Goal: Information Seeking & Learning: Learn about a topic

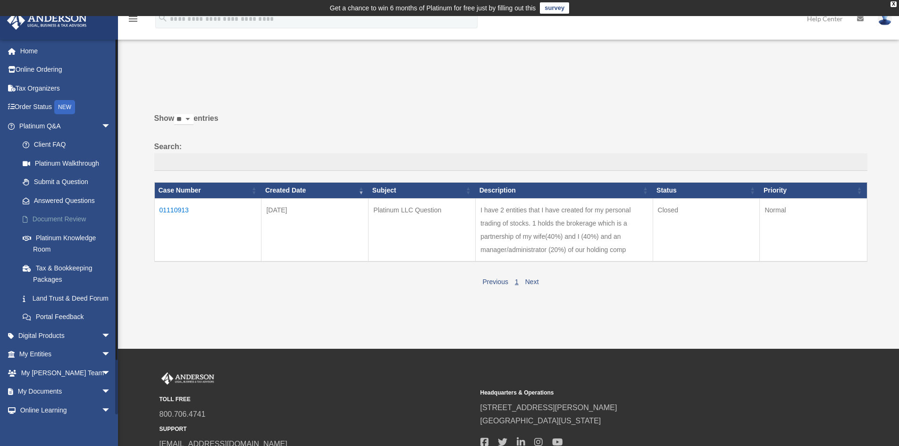
click at [67, 215] on link "Document Review" at bounding box center [69, 219] width 112 height 19
click at [67, 219] on link "Document Review" at bounding box center [69, 219] width 112 height 19
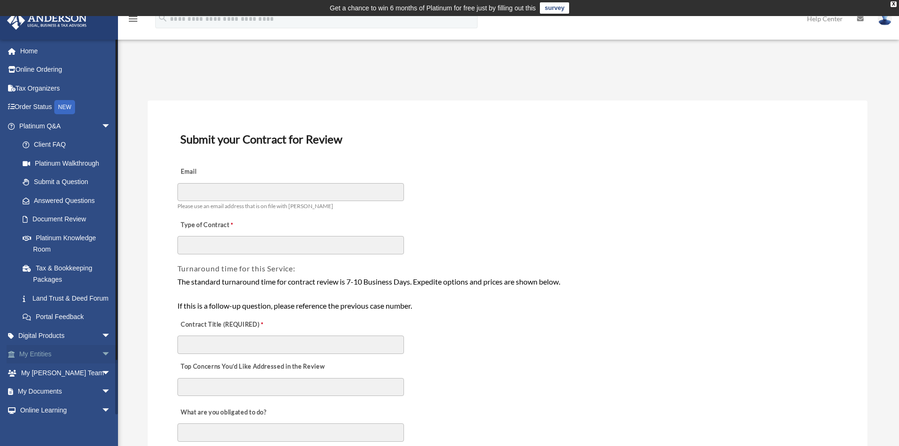
click at [43, 363] on link "My Entities arrow_drop_down" at bounding box center [66, 354] width 118 height 19
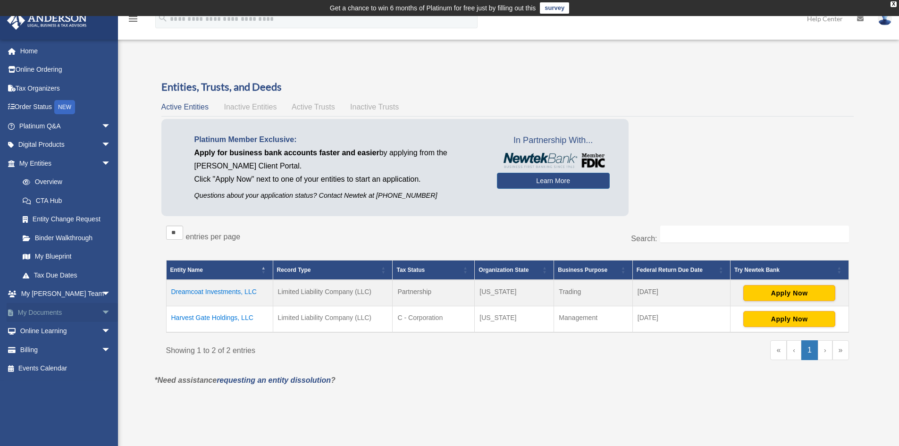
click at [45, 314] on link "My Documents arrow_drop_down" at bounding box center [66, 312] width 118 height 19
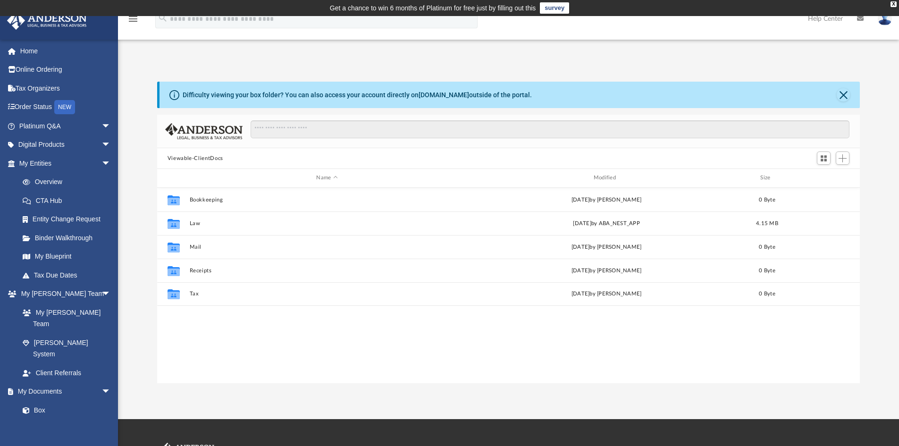
scroll to position [208, 696]
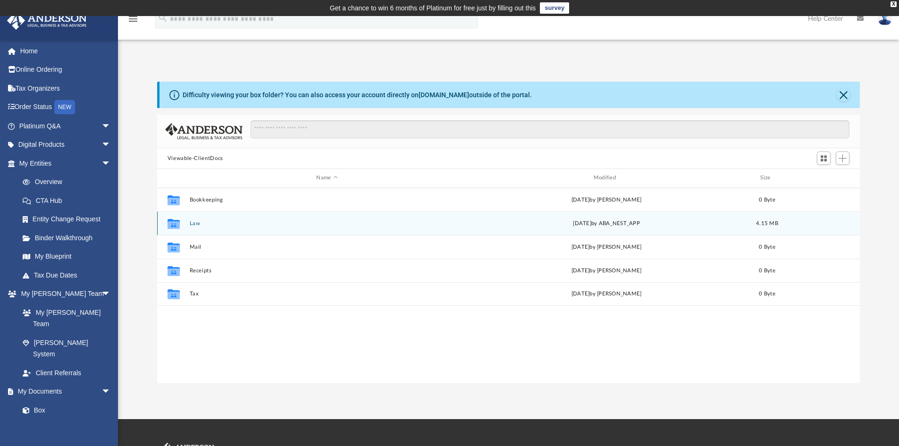
click at [194, 225] on button "Law" at bounding box center [326, 223] width 275 height 6
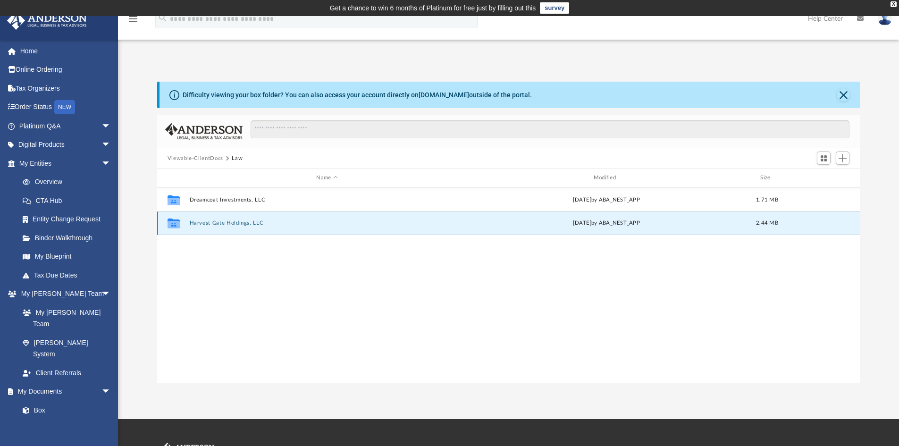
click at [194, 225] on button "Harvest Gate Holdings, LLC" at bounding box center [326, 223] width 275 height 6
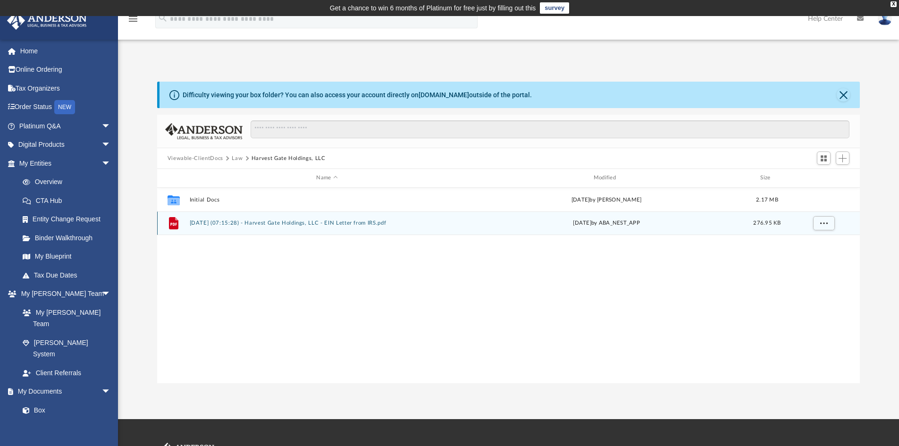
click at [196, 227] on div "File 2025.09.02 (07:15:28) - Harvest Gate Holdings, LLC - EIN Letter from IRS.p…" at bounding box center [508, 223] width 703 height 24
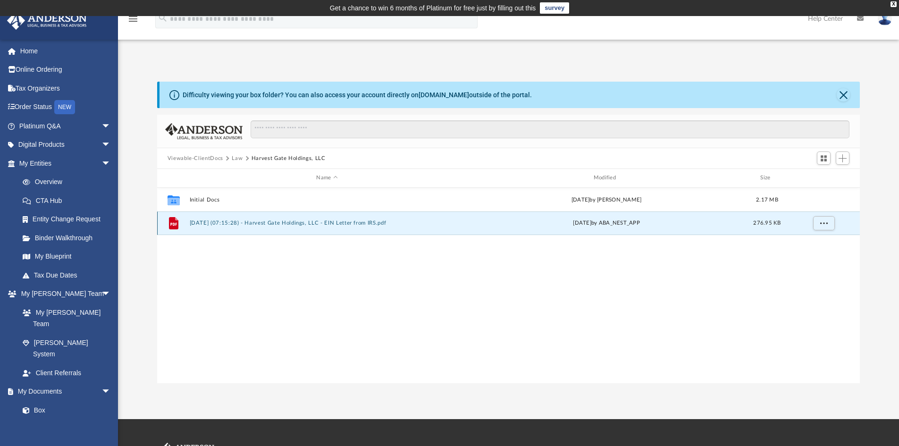
click at [203, 228] on div "File 2025.09.02 (07:15:28) - Harvest Gate Holdings, LLC - EIN Letter from IRS.p…" at bounding box center [508, 223] width 703 height 24
click at [241, 228] on div "File 2025.09.02 (07:15:28) - Harvest Gate Holdings, LLC - EIN Letter from IRS.p…" at bounding box center [508, 223] width 703 height 24
click at [175, 220] on icon "grid" at bounding box center [173, 223] width 9 height 12
click at [296, 225] on button "2025.09.02 (07:15:28) - Harvest Gate Holdings, LLC - EIN Letter from IRS.pdf" at bounding box center [326, 223] width 275 height 6
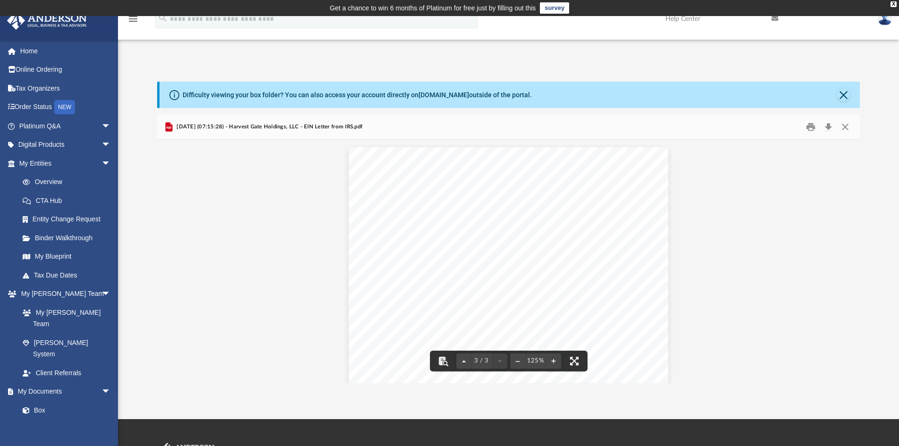
scroll to position [861, 0]
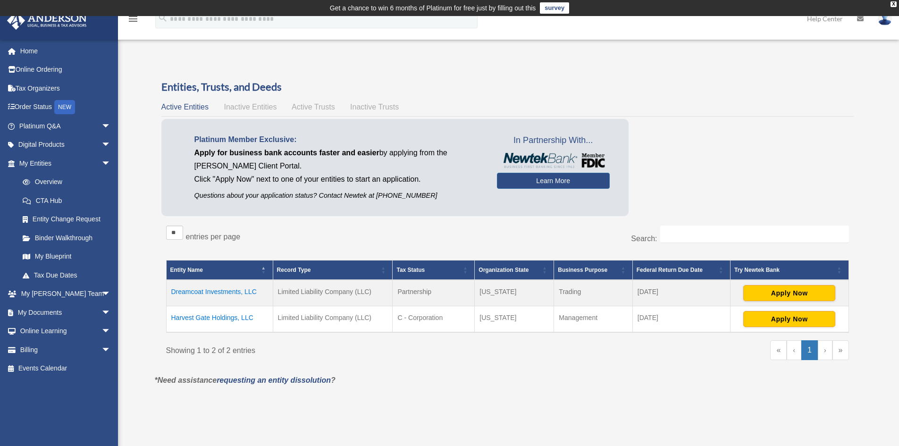
click at [225, 316] on td "Harvest Gate Holdings, LLC" at bounding box center [219, 319] width 107 height 26
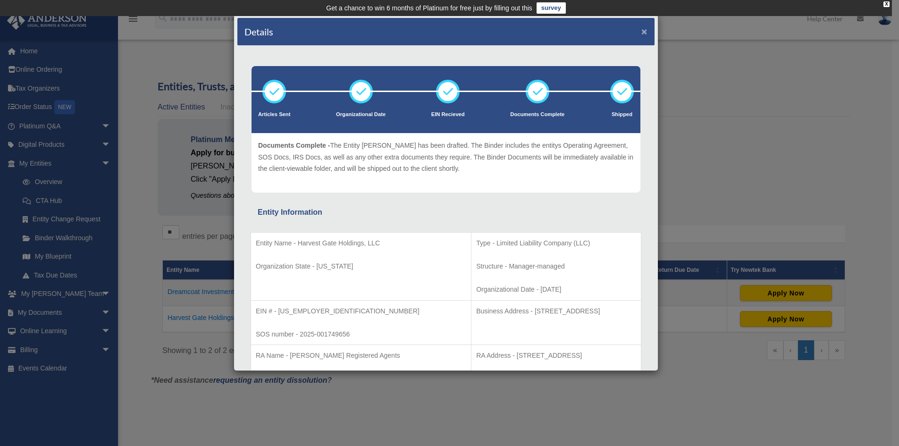
click at [641, 29] on button "×" at bounding box center [644, 31] width 6 height 10
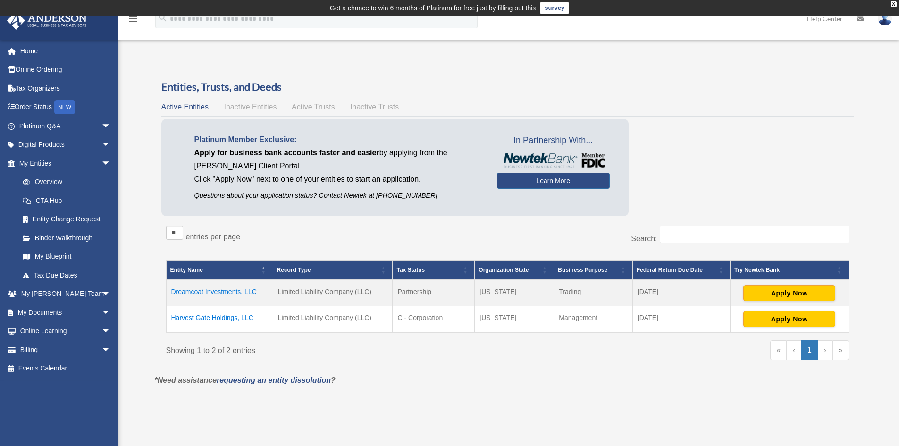
click at [197, 293] on td "Dreamcoat Investments, LLC" at bounding box center [219, 293] width 107 height 26
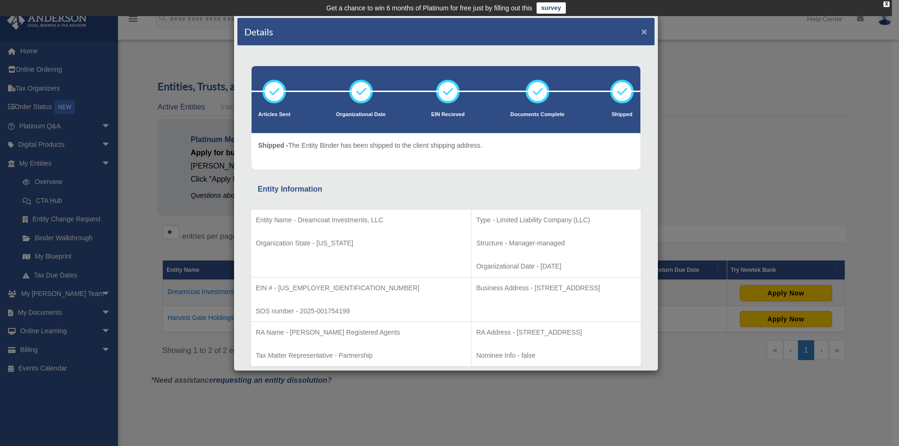
click at [641, 33] on button "×" at bounding box center [644, 31] width 6 height 10
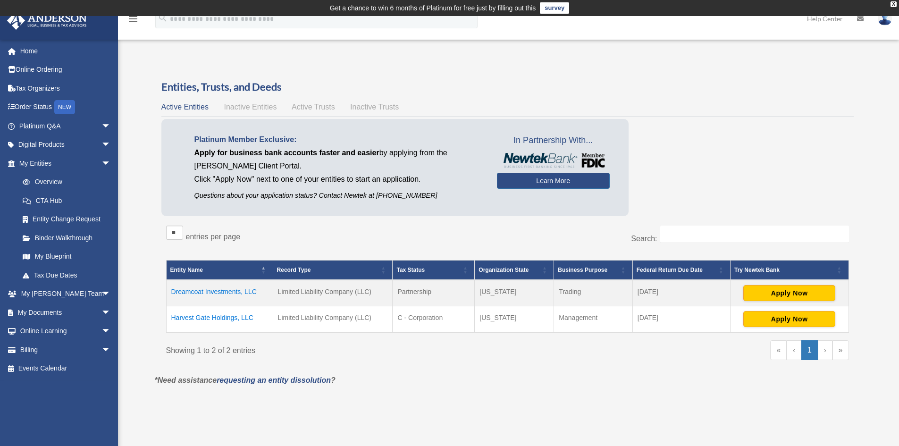
click at [221, 319] on td "Harvest Gate Holdings, LLC" at bounding box center [219, 319] width 107 height 26
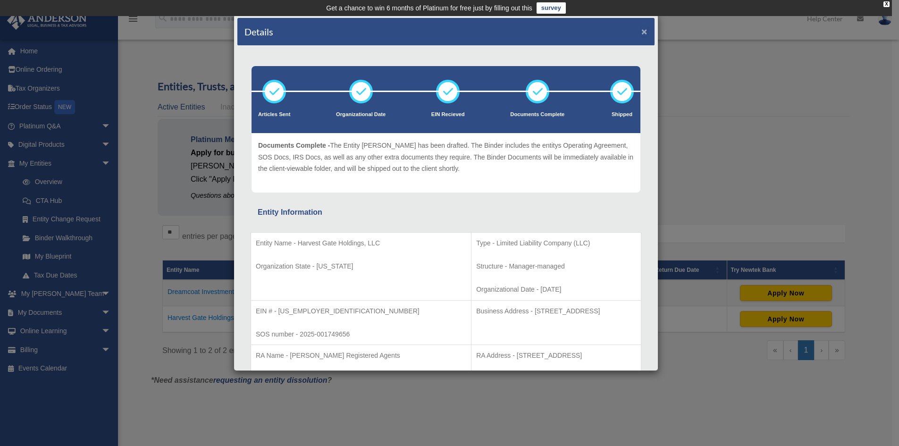
click at [641, 33] on button "×" at bounding box center [644, 31] width 6 height 10
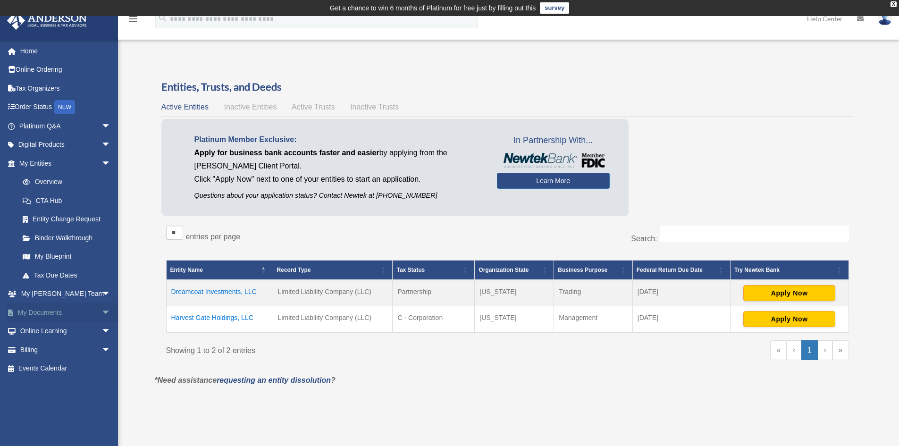
click at [53, 308] on link "My Documents arrow_drop_down" at bounding box center [66, 312] width 118 height 19
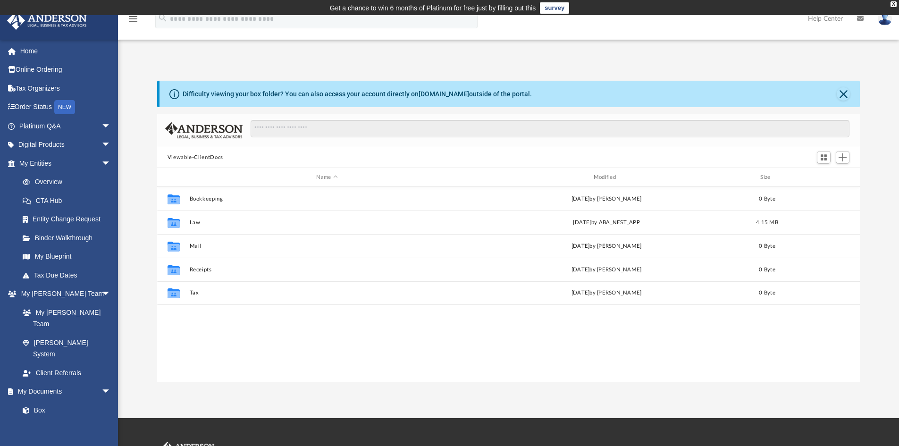
scroll to position [208, 696]
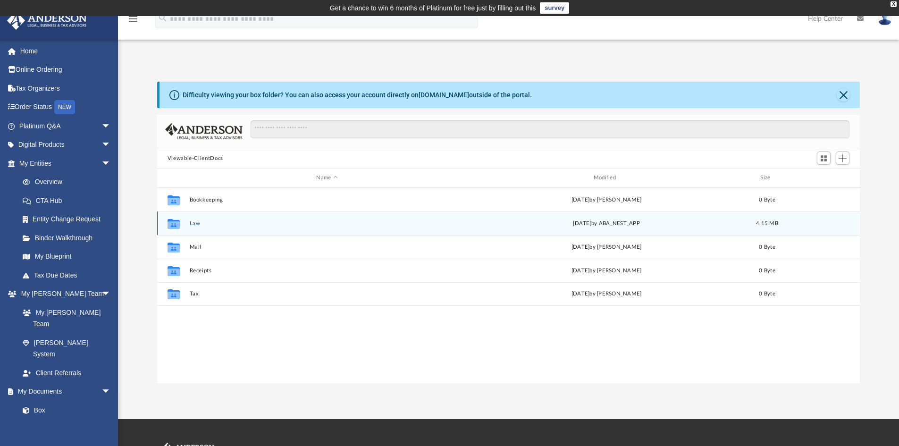
click at [188, 223] on div "Collaborated Folder Law Tue Sep 9 2025 by ABA_NEST_APP 4.15 MB" at bounding box center [508, 223] width 703 height 24
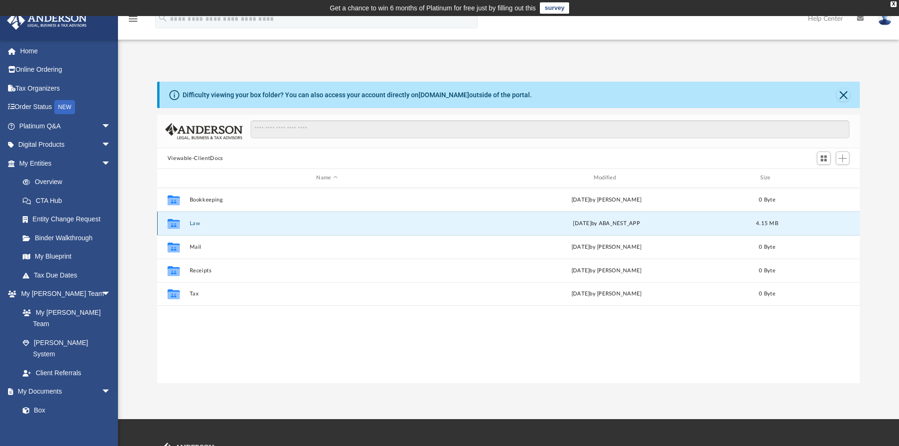
click at [188, 223] on div "Collaborated Folder Law Tue Sep 9 2025 by ABA_NEST_APP 4.15 MB" at bounding box center [508, 223] width 703 height 24
click at [196, 223] on button "Law" at bounding box center [326, 223] width 275 height 6
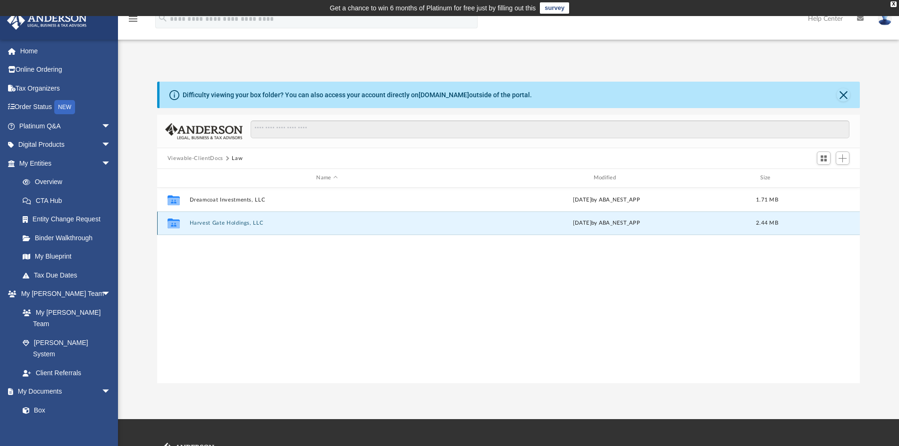
click at [200, 221] on button "Harvest Gate Holdings, LLC" at bounding box center [326, 223] width 275 height 6
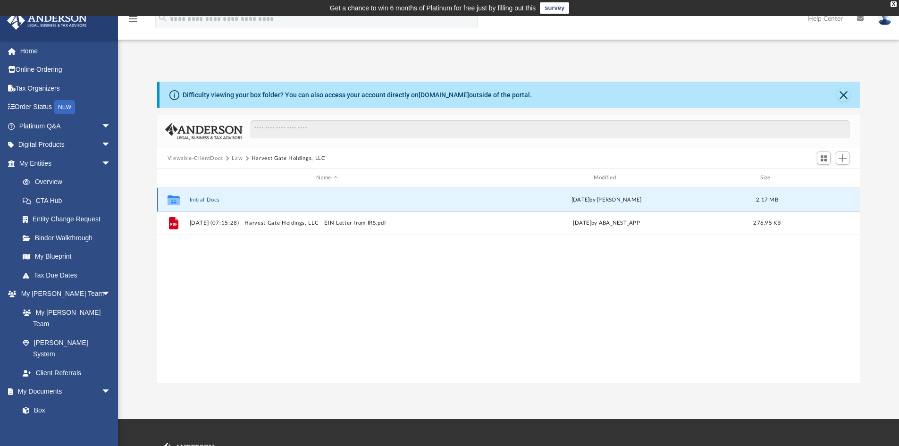
click at [199, 198] on button "Initial Docs" at bounding box center [326, 200] width 275 height 6
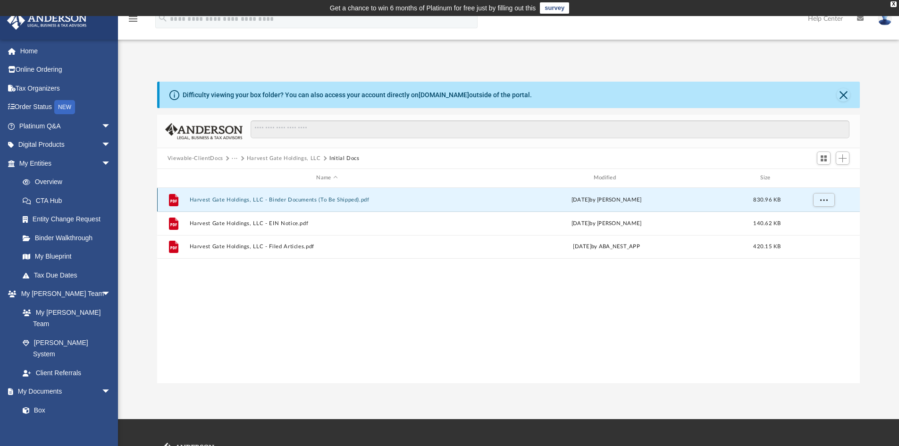
click at [199, 201] on button "Harvest Gate Holdings, LLC - Binder Documents (To Be Shipped).pdf" at bounding box center [326, 200] width 275 height 6
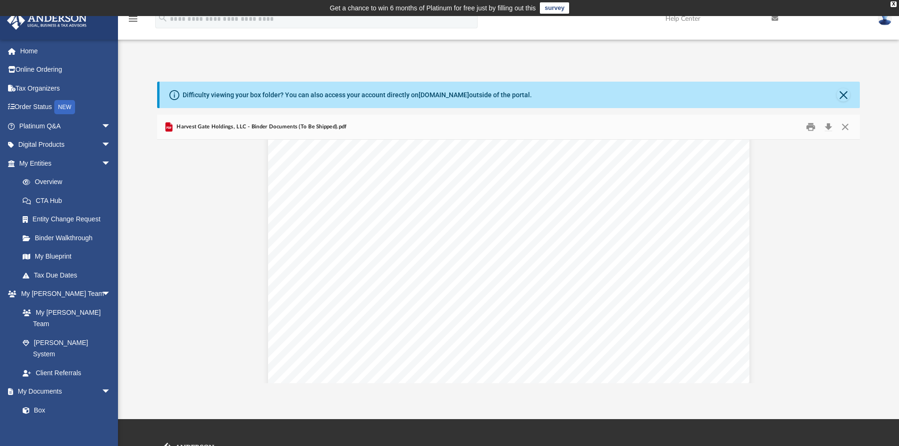
scroll to position [4570, 0]
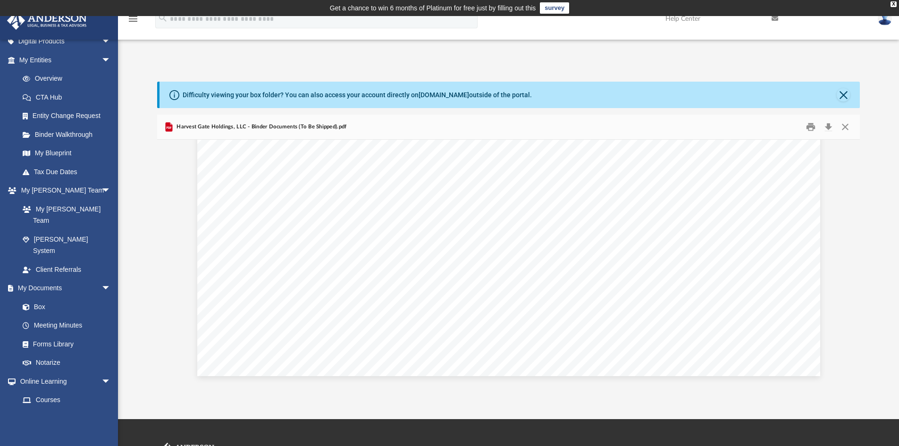
scroll to position [142, 0]
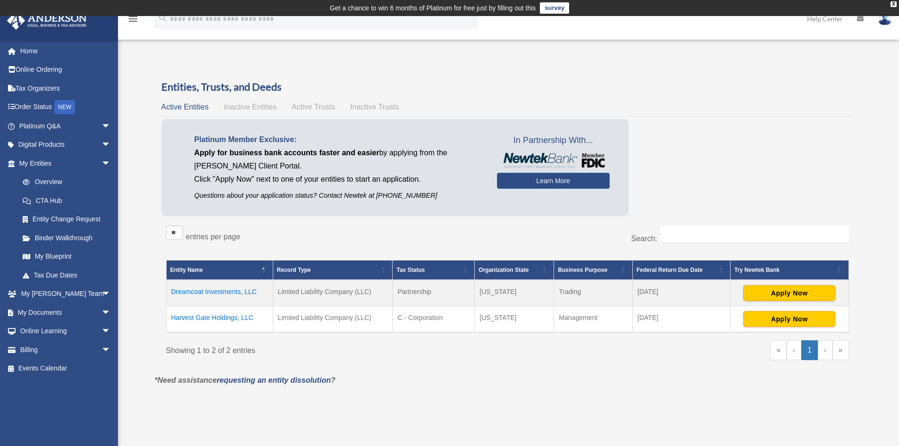
click at [198, 290] on td "Dreamcoat Investments, LLC" at bounding box center [219, 293] width 107 height 26
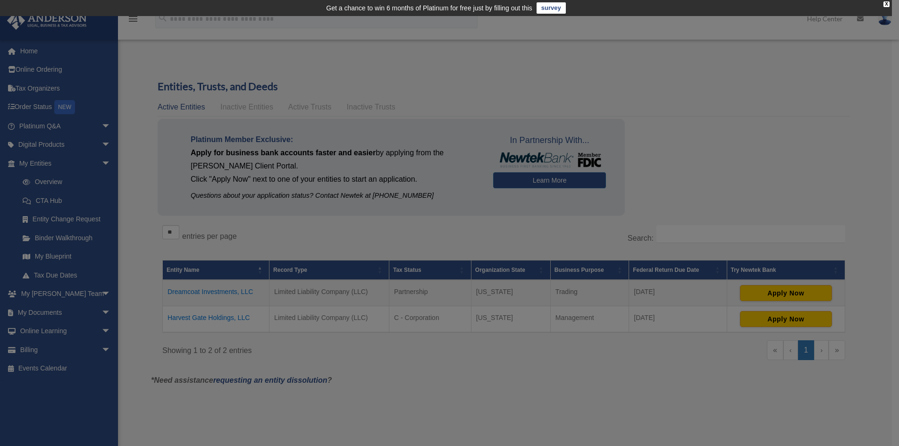
click at [198, 290] on div at bounding box center [449, 223] width 899 height 446
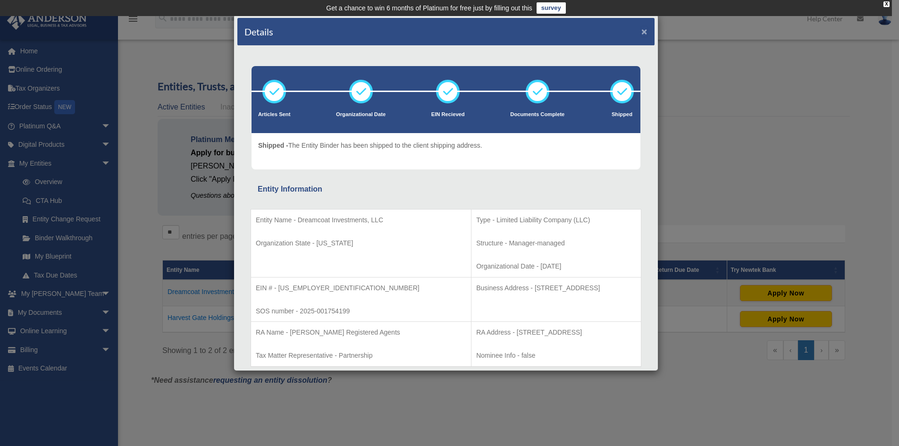
click at [641, 30] on button "×" at bounding box center [644, 31] width 6 height 10
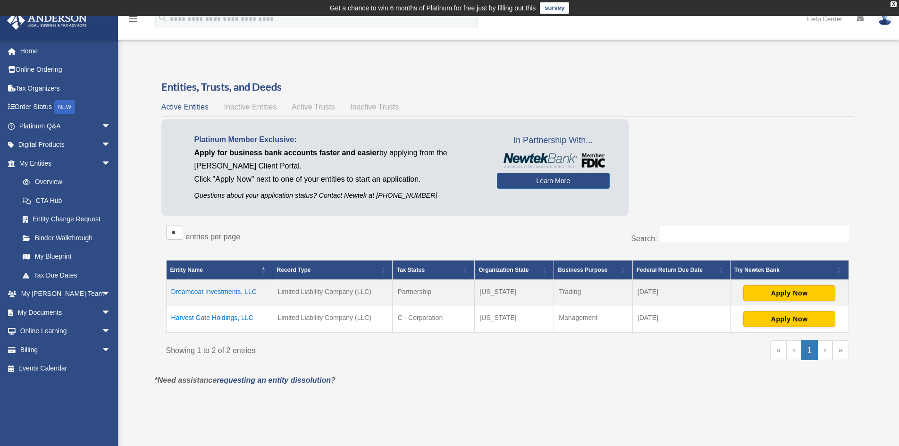
click at [228, 317] on td "Harvest Gate Holdings, LLC" at bounding box center [219, 319] width 107 height 26
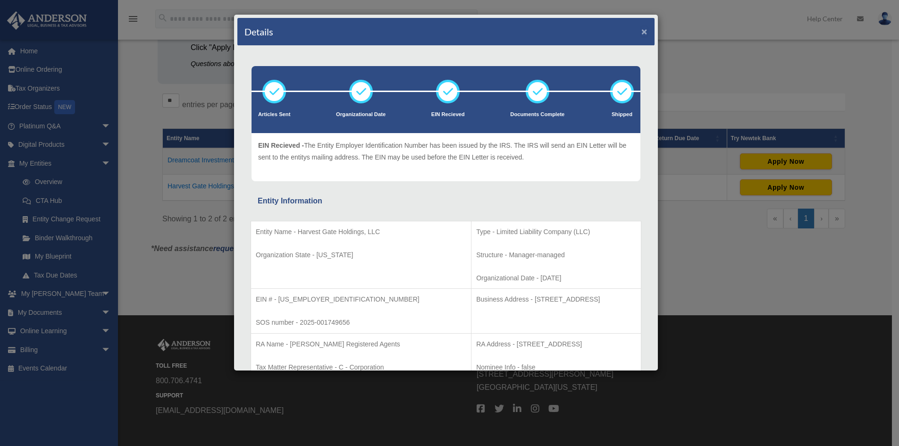
click at [641, 30] on button "×" at bounding box center [644, 31] width 6 height 10
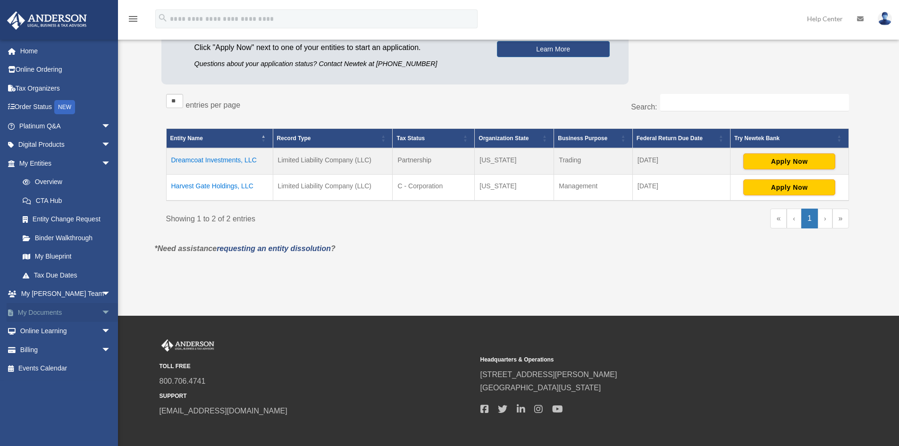
click at [54, 310] on link "My Documents arrow_drop_down" at bounding box center [66, 312] width 118 height 19
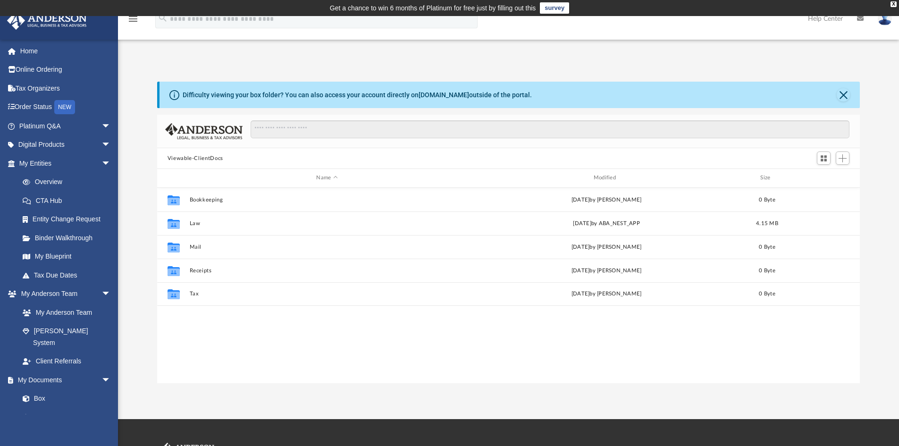
scroll to position [208, 696]
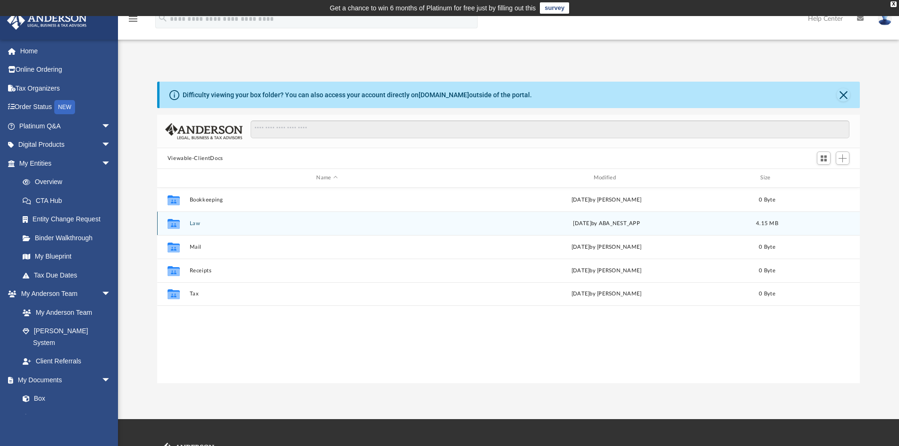
click at [193, 224] on button "Law" at bounding box center [326, 223] width 275 height 6
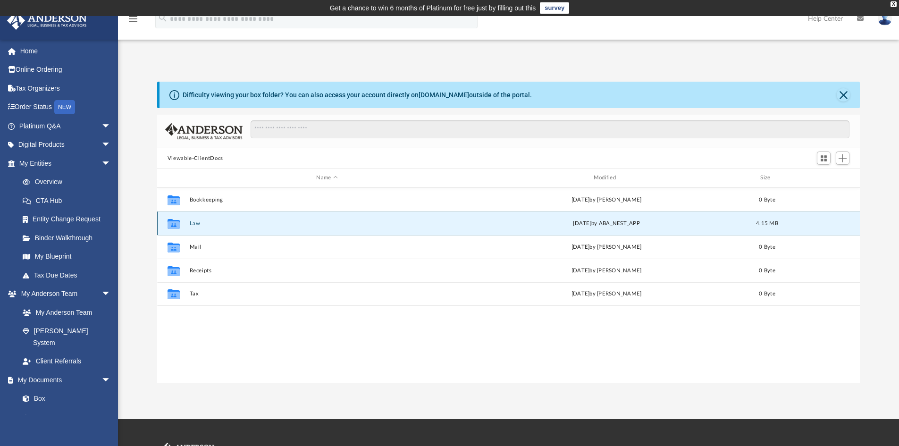
click at [193, 224] on button "Law" at bounding box center [326, 223] width 275 height 6
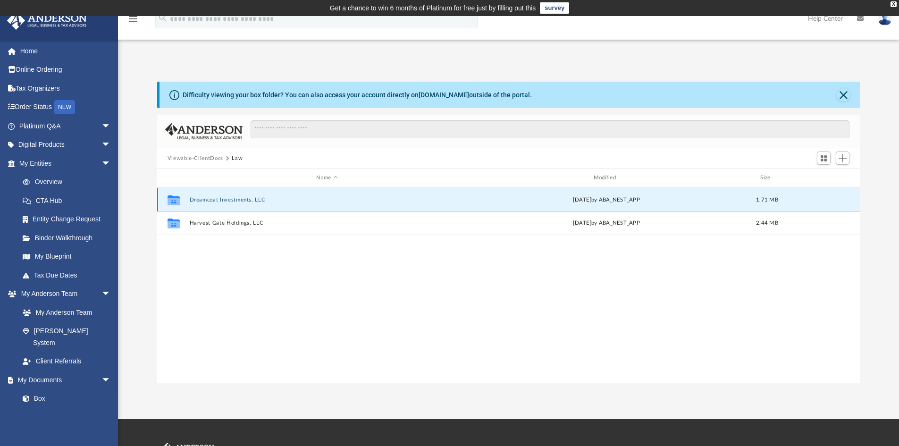
click at [210, 200] on button "Dreamcoat Investments, LLC" at bounding box center [326, 200] width 275 height 6
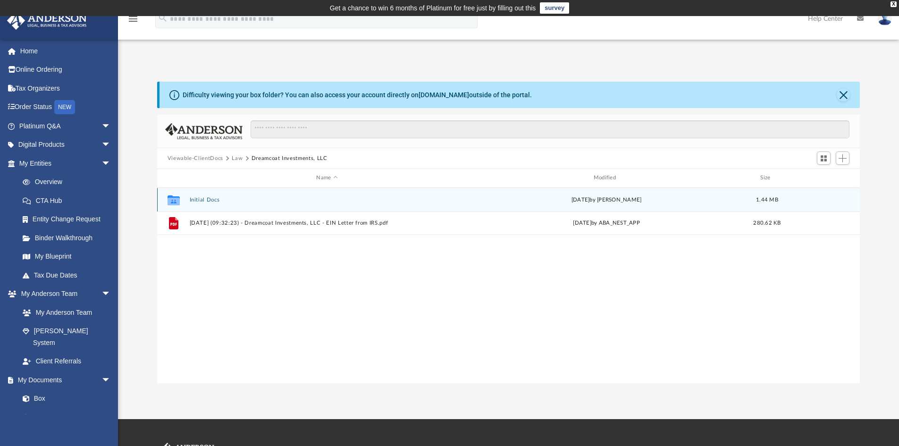
click at [210, 200] on button "Initial Docs" at bounding box center [326, 200] width 275 height 6
click at [210, 200] on button "Dreamcoat Investments, LLC - Binder Documents.pdf" at bounding box center [326, 200] width 275 height 6
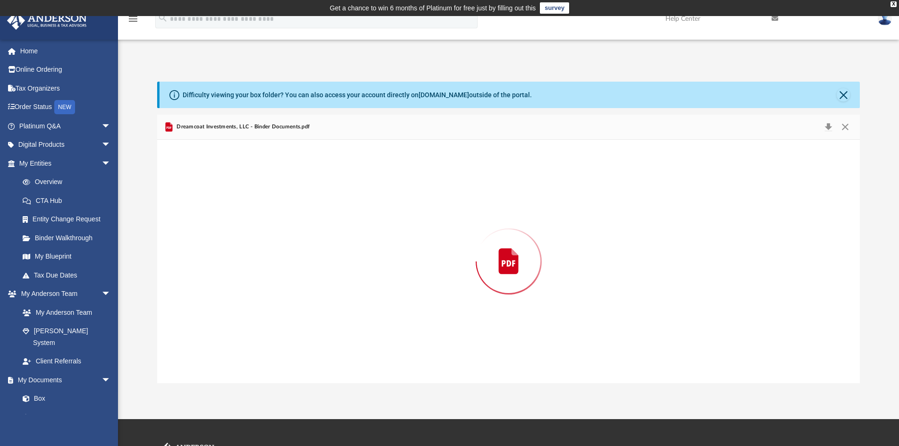
click at [210, 200] on div "Preview" at bounding box center [508, 262] width 703 height 244
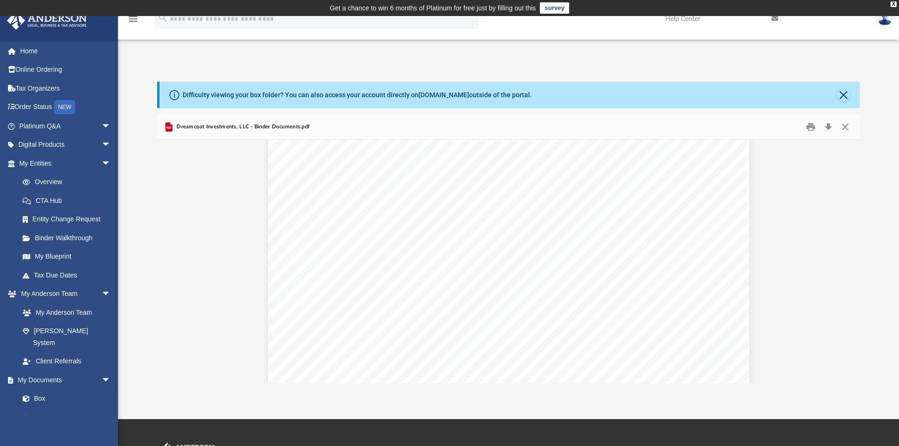
scroll to position [49186, 0]
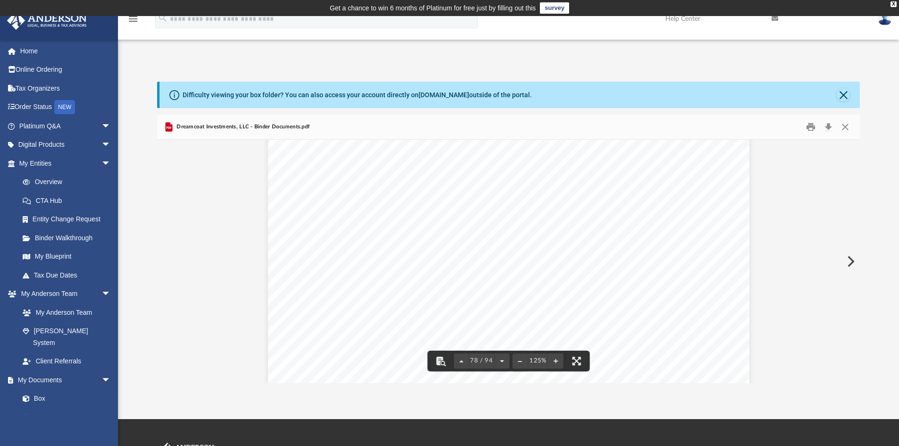
click at [307, 200] on div "Lease Agreement Page 5 of 6 regulations or control, fire or other casualty, ina…" at bounding box center [508, 336] width 481 height 623
